Goal: Task Accomplishment & Management: Manage account settings

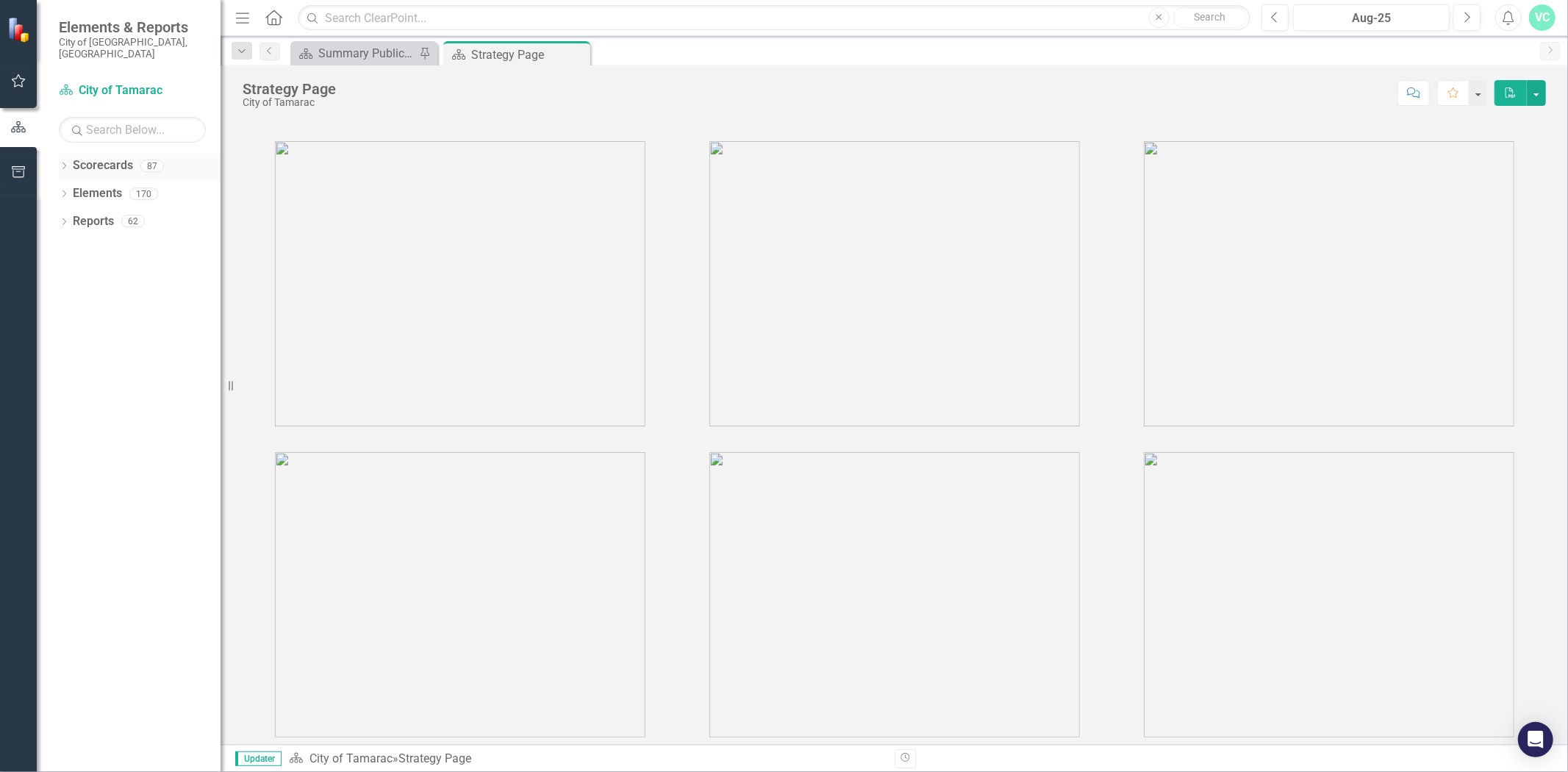
click at [81, 163] on div "Scorecards" at bounding box center [103, 165] width 60 height 24
click at [64, 164] on icon "Dropdown" at bounding box center [63, 167] width 11 height 8
click at [70, 189] on icon "Dropdown" at bounding box center [71, 193] width 11 height 9
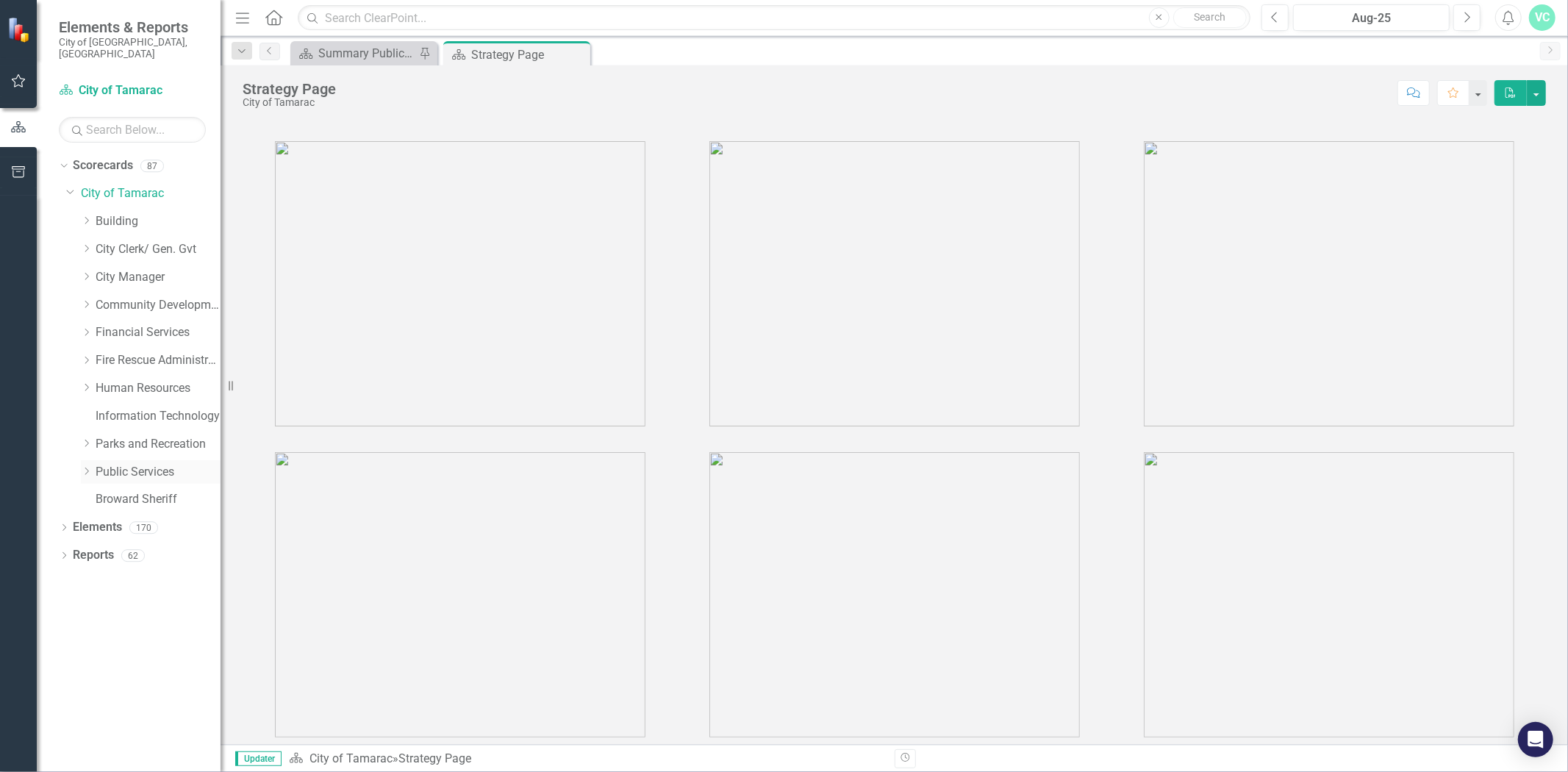
click at [89, 467] on icon "Dropdown" at bounding box center [86, 471] width 11 height 9
click at [129, 492] on link "Engineering" at bounding box center [164, 499] width 110 height 17
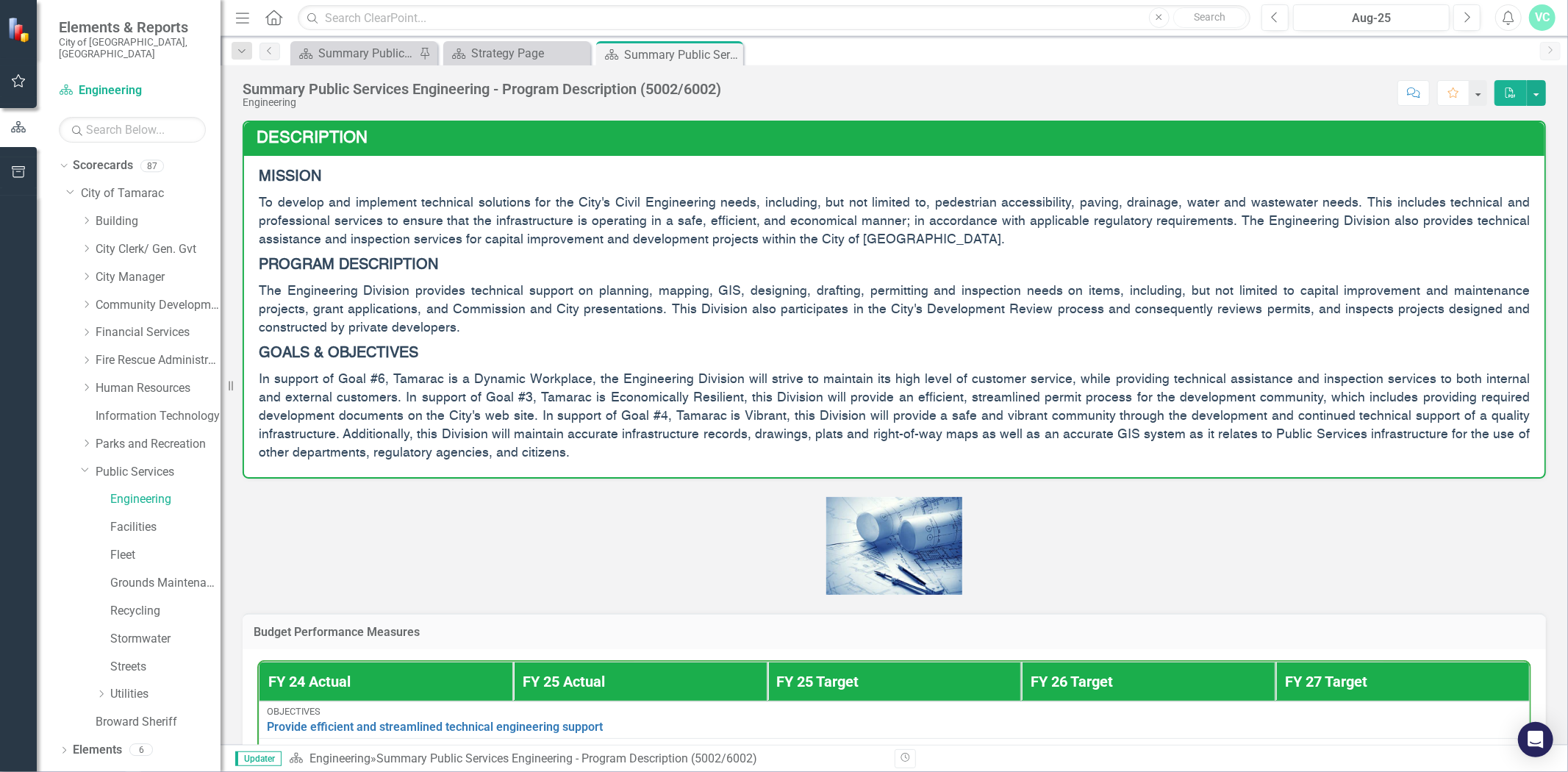
click at [526, 225] on span "To develop and implement technical solutions for the City's Civil Engineering n…" at bounding box center [894, 221] width 1271 height 50
click at [525, 311] on span "The Engineering Division provides technical support on planning, mapping, GIS, …" at bounding box center [894, 309] width 1271 height 50
click at [486, 378] on span "In support of Goal #6, Tamarac is a Dynamic Workplace, the Engineering Division…" at bounding box center [894, 417] width 1271 height 88
click at [990, 479] on div at bounding box center [894, 536] width 1326 height 116
click at [1361, 141] on h3 "Description" at bounding box center [897, 138] width 1281 height 18
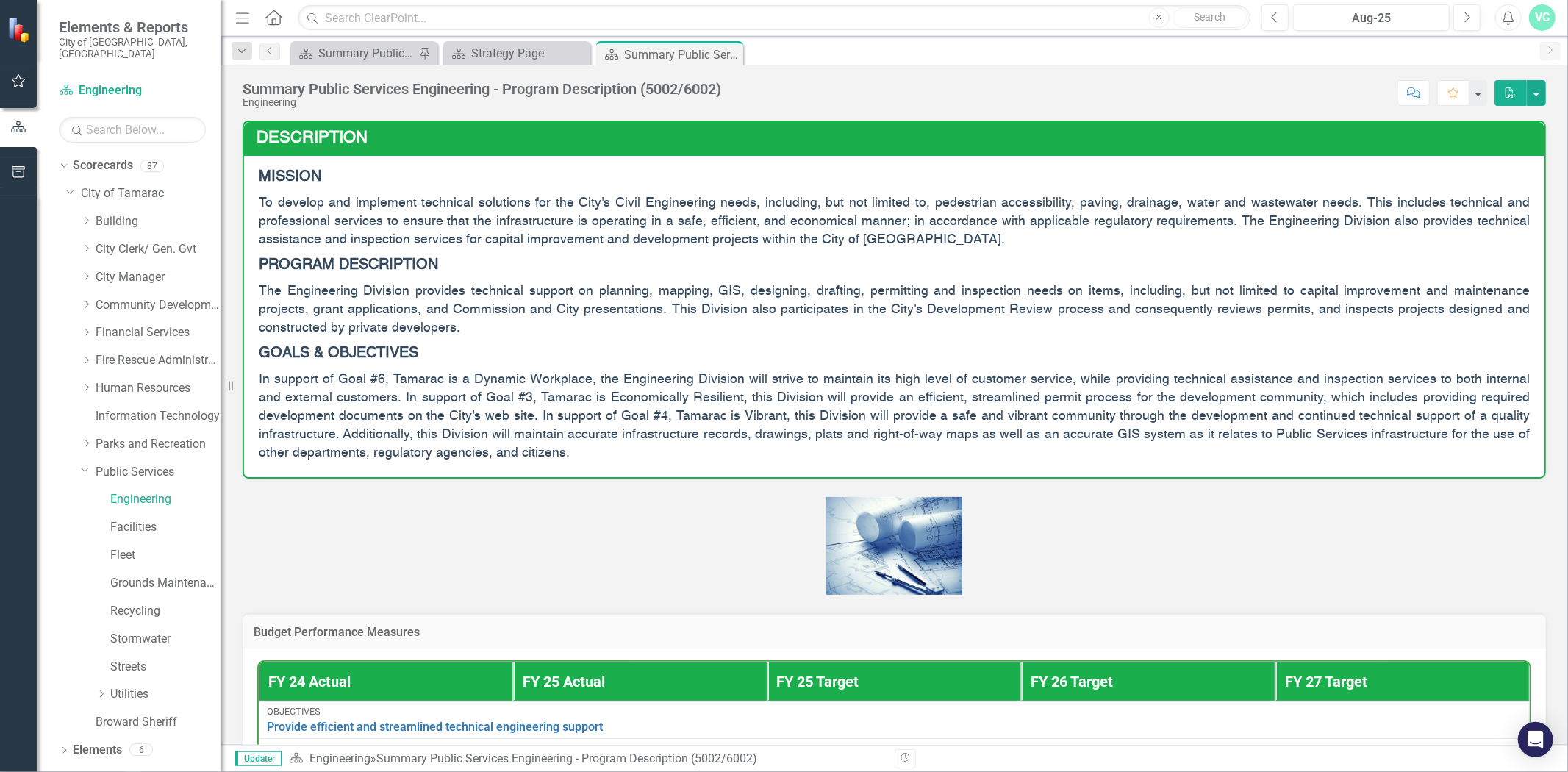
click at [1410, 133] on h3 "Description" at bounding box center [897, 138] width 1281 height 18
click at [616, 150] on td "Description" at bounding box center [897, 139] width 1281 height 28
click at [119, 606] on link "Recycling" at bounding box center [164, 610] width 110 height 17
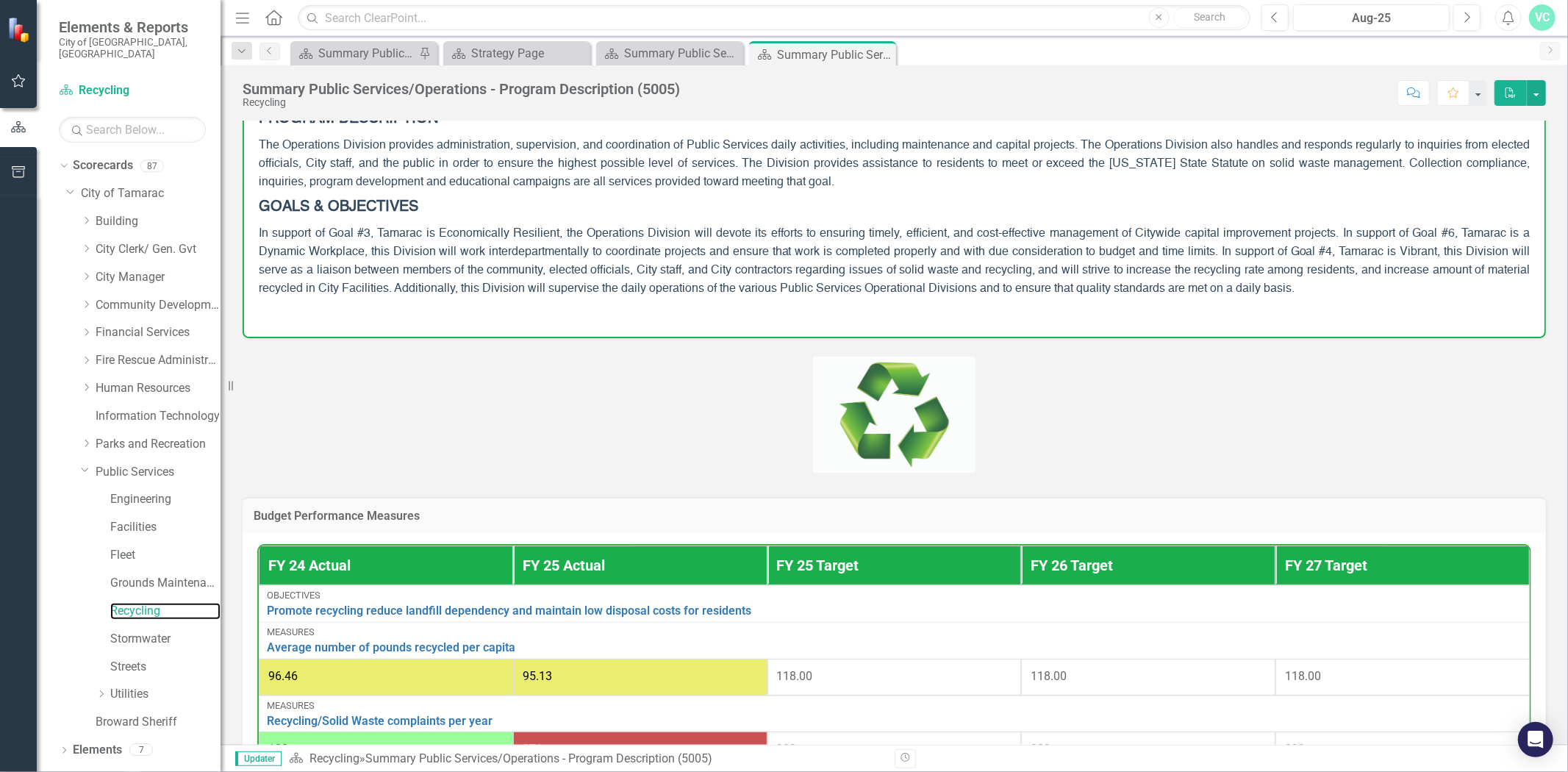
scroll to position [563, 0]
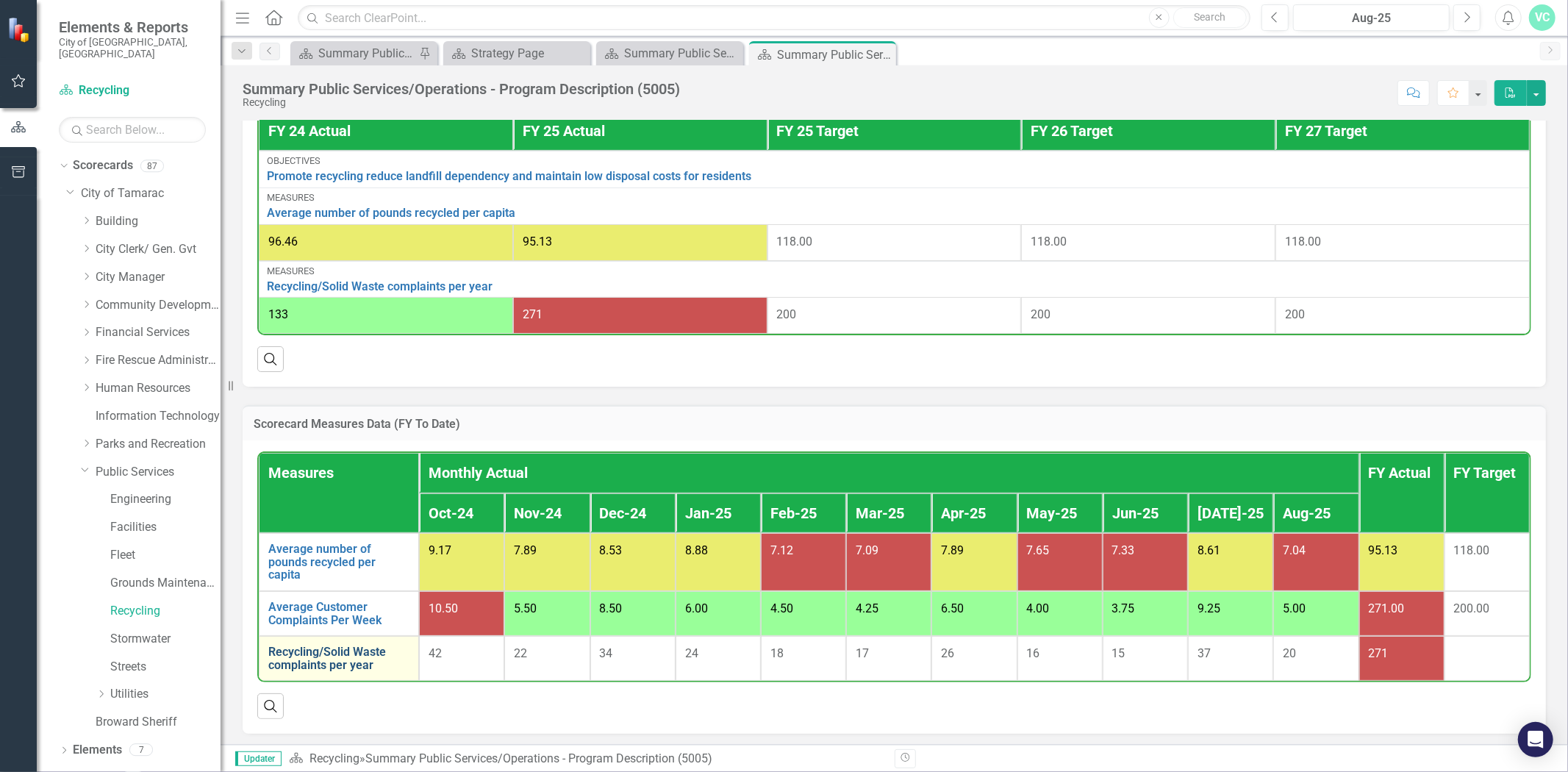
click at [310, 658] on link "Recycling/Solid Waste complaints per year" at bounding box center [339, 658] width 141 height 25
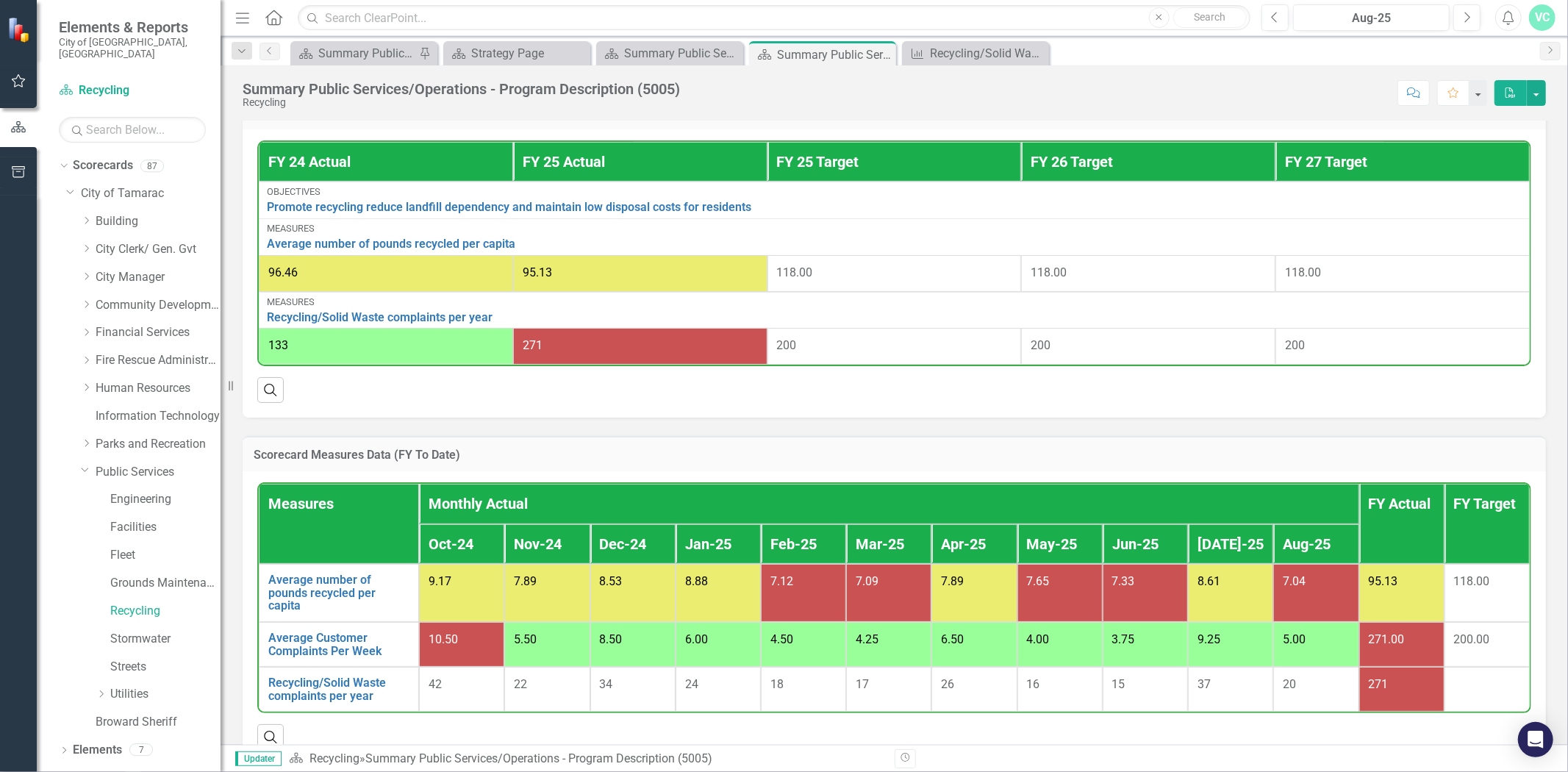
scroll to position [563, 0]
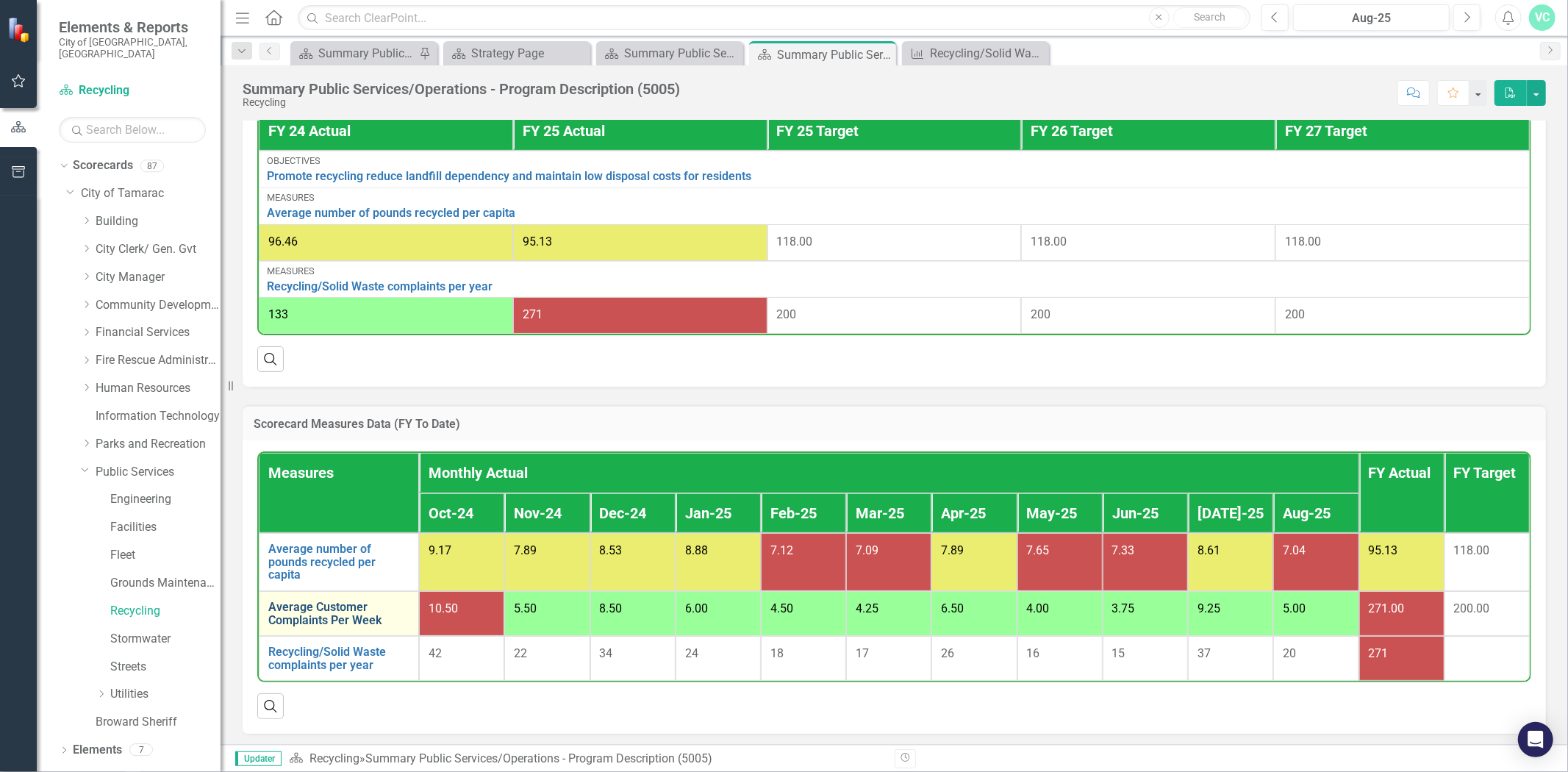
click at [369, 621] on link "Average Customer Complaints Per Week" at bounding box center [339, 613] width 141 height 25
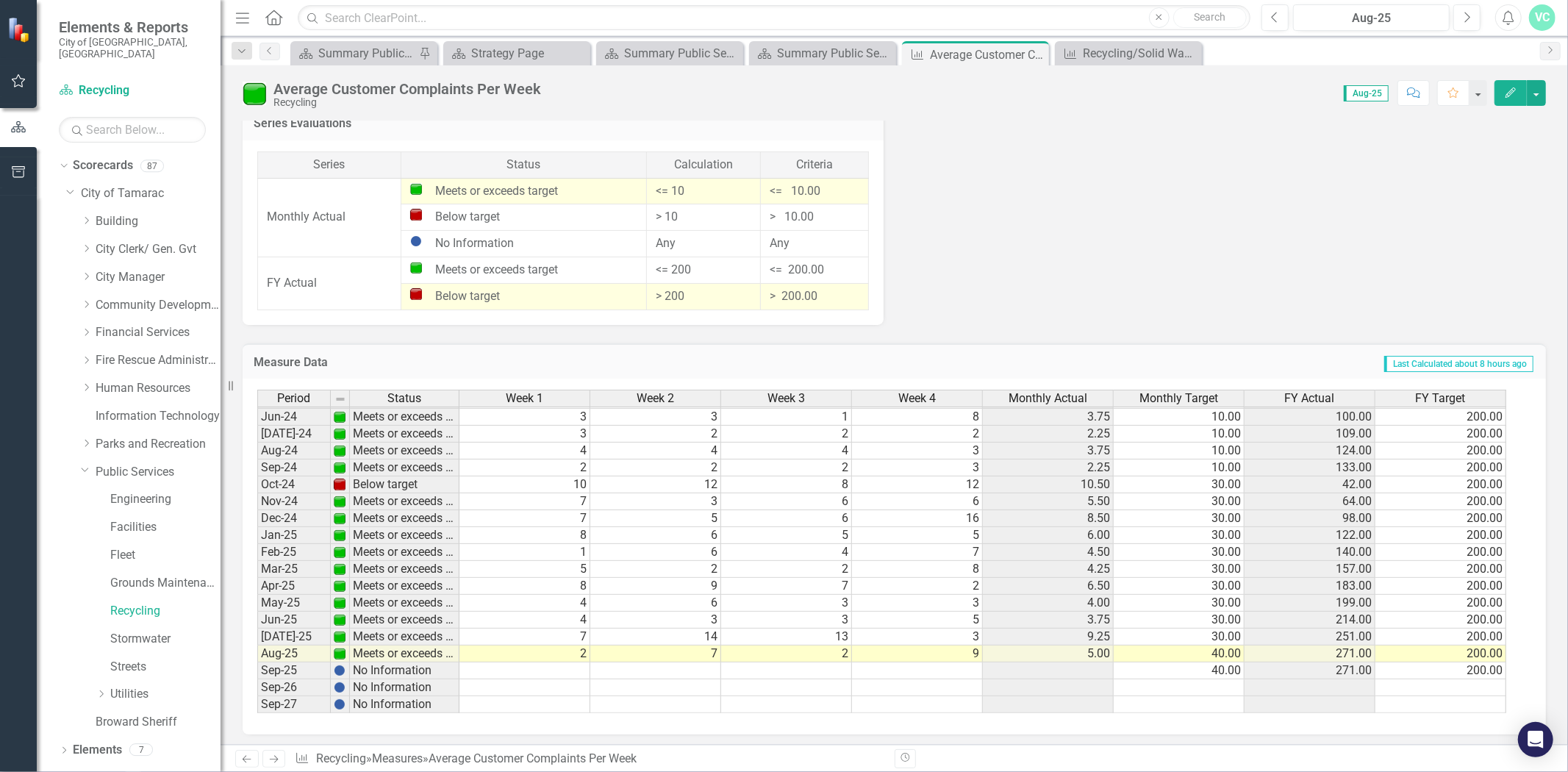
scroll to position [543, 0]
click at [1228, 649] on td "40.00" at bounding box center [1180, 653] width 130 height 17
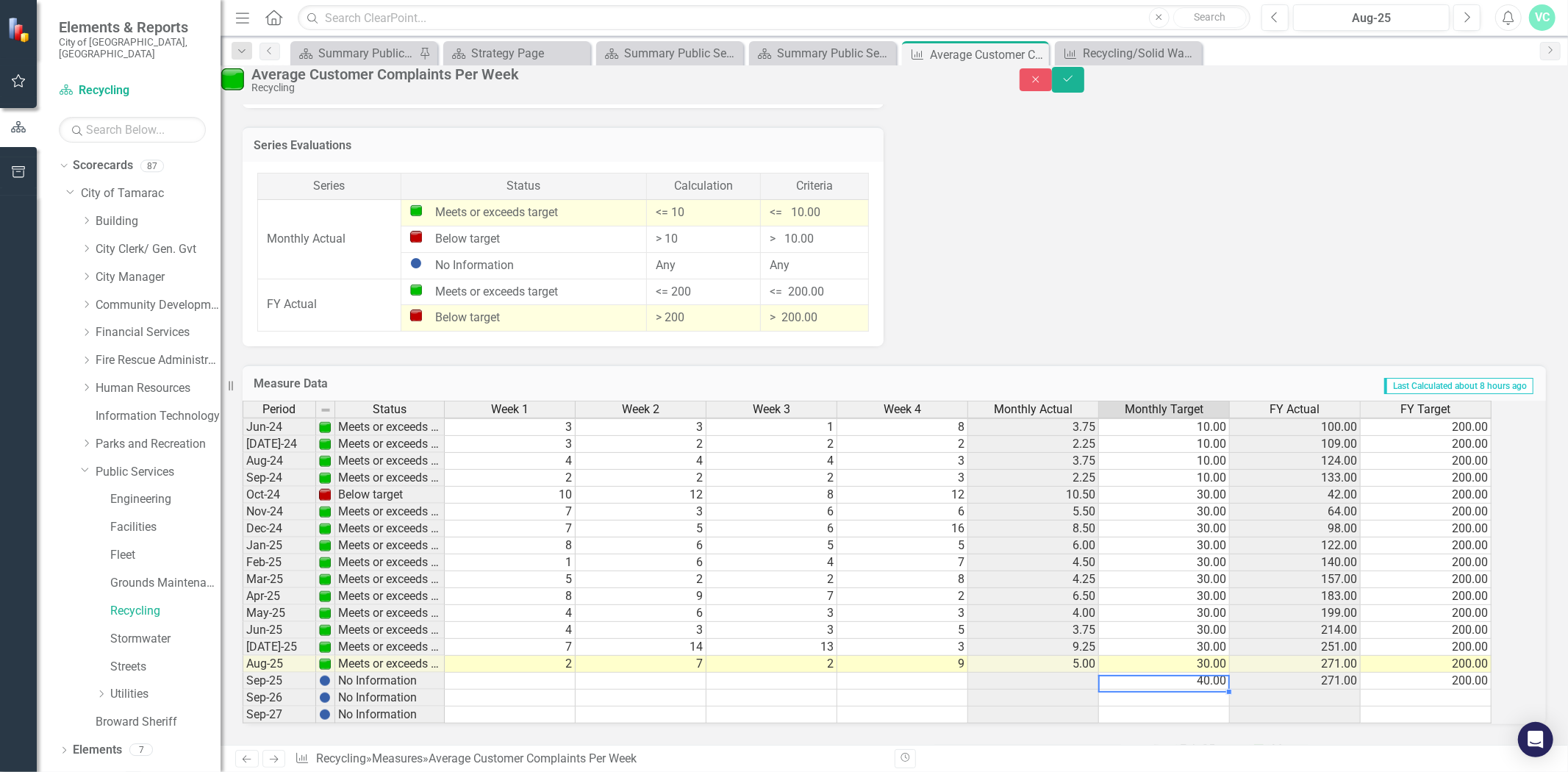
click at [1229, 673] on td "40.00" at bounding box center [1164, 680] width 130 height 17
type textarea "30.00"
click at [242, 677] on div "Period Status Week 1 Week 2 Week 3 Week 4 Monthly Actual Monthly Target FY Actu…" at bounding box center [242, 453] width 0 height 543
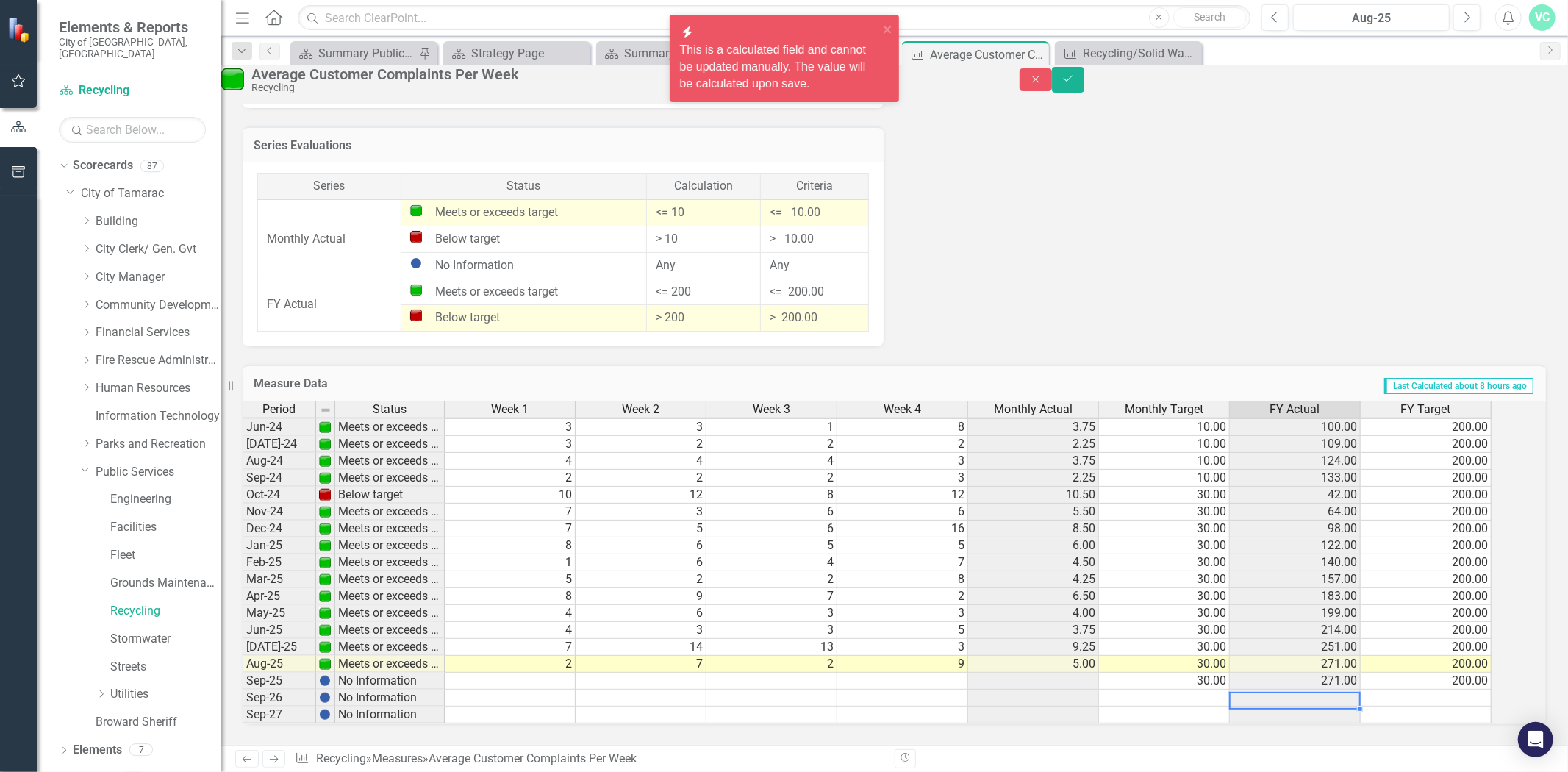
click at [1467, 656] on td "200.00" at bounding box center [1426, 664] width 130 height 17
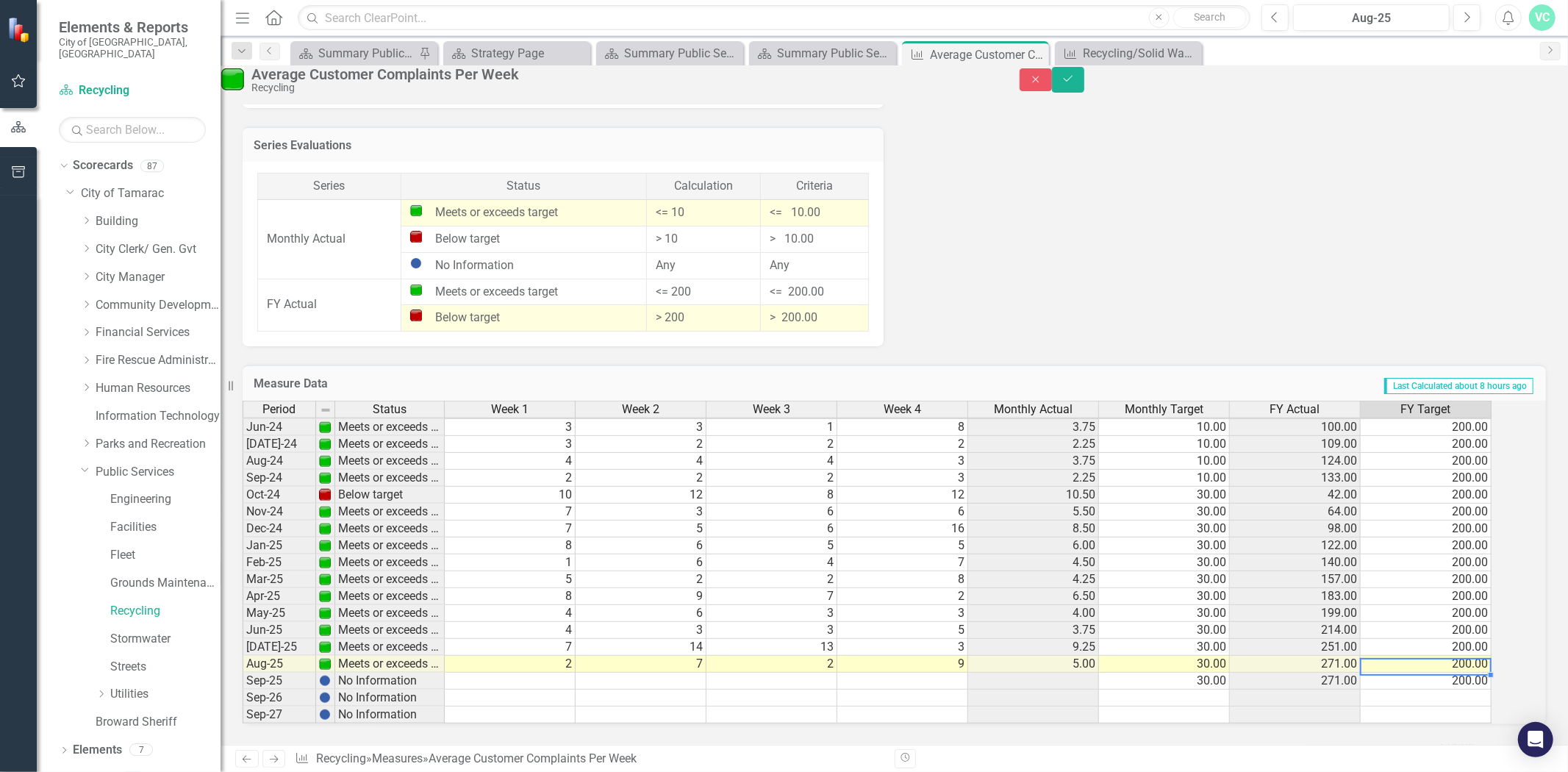
click at [1230, 656] on td "30.00" at bounding box center [1164, 664] width 130 height 17
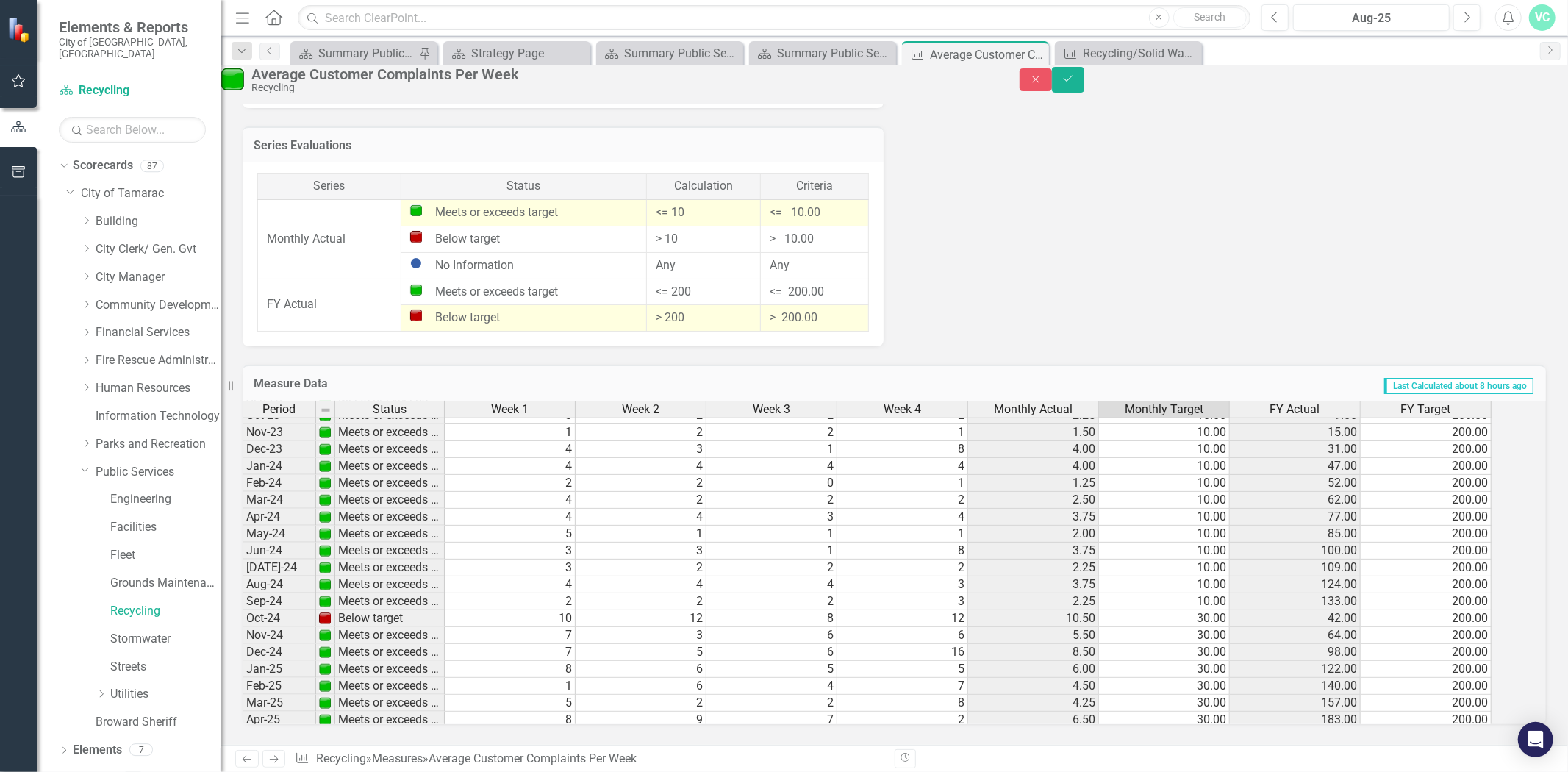
scroll to position [435, 0]
click at [1465, 593] on td "200.00" at bounding box center [1426, 601] width 130 height 17
click at [1475, 593] on td "200.00" at bounding box center [1426, 601] width 130 height 17
drag, startPoint x: 1471, startPoint y: 589, endPoint x: 1503, endPoint y: 587, distance: 32.1
click at [1492, 593] on td "200.00" at bounding box center [1426, 601] width 130 height 17
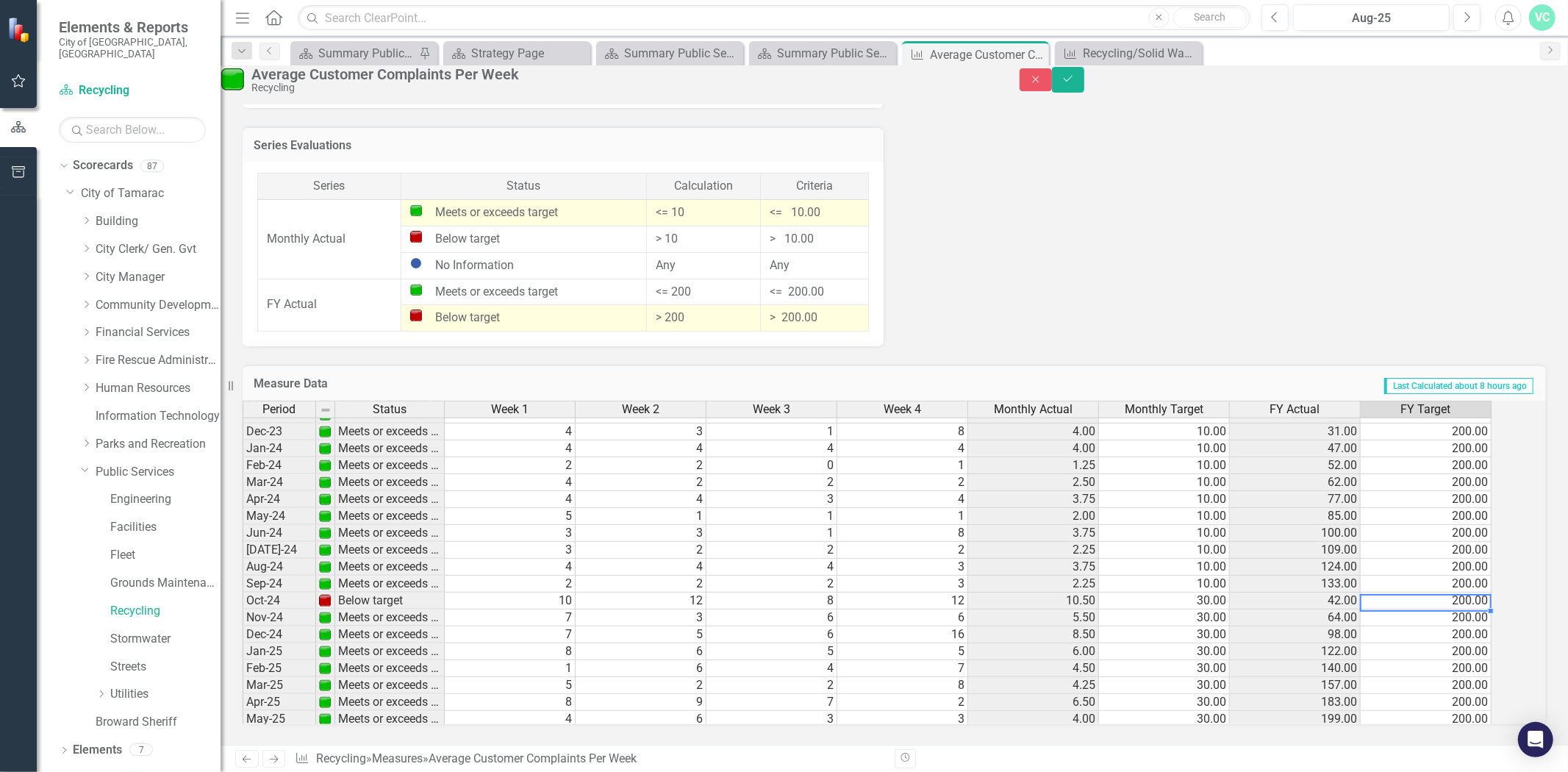
scroll to position [544, 0]
